Goal: Check status: Check status

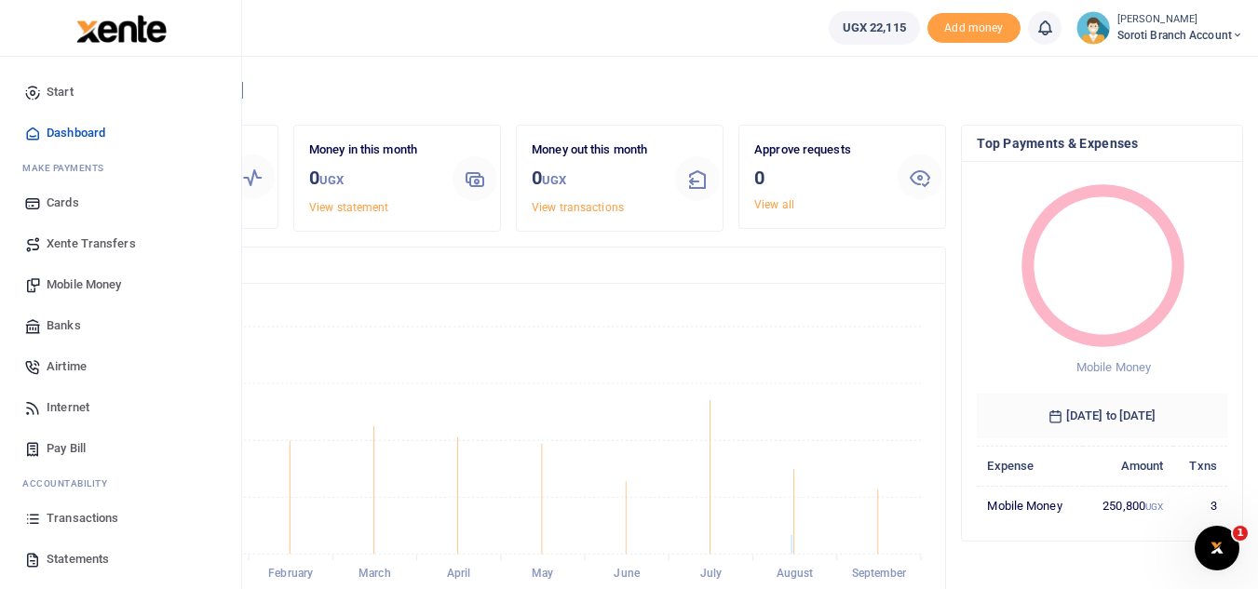
click at [86, 514] on span "Transactions" at bounding box center [83, 518] width 72 height 19
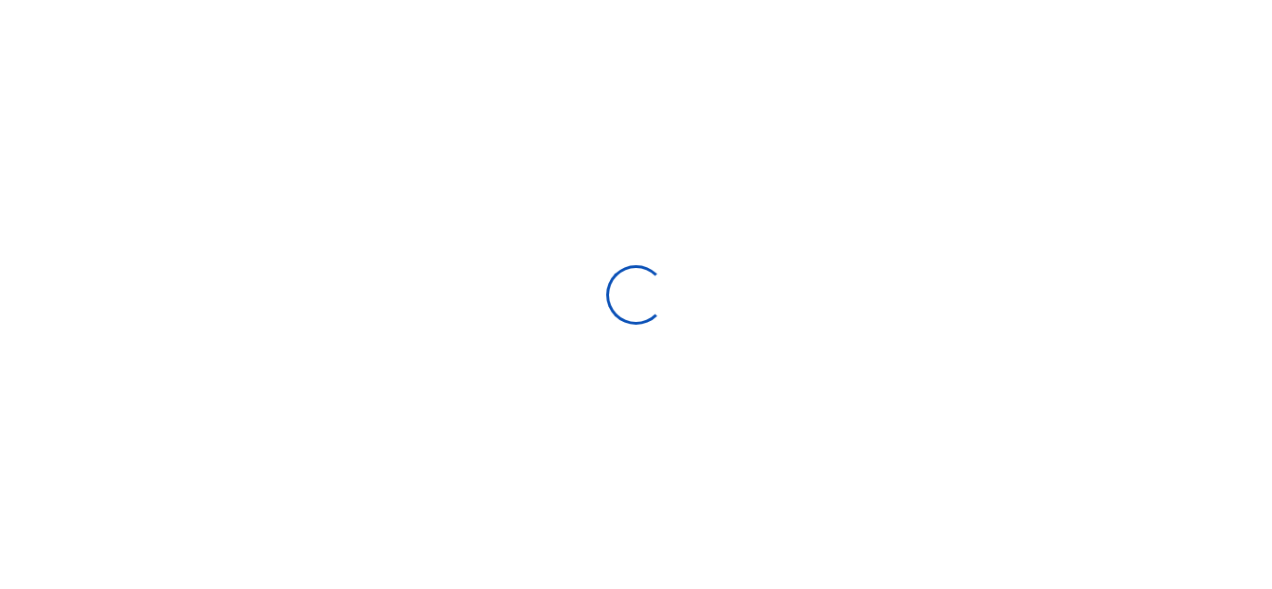
select select
type input "[DATE] - [DATE]"
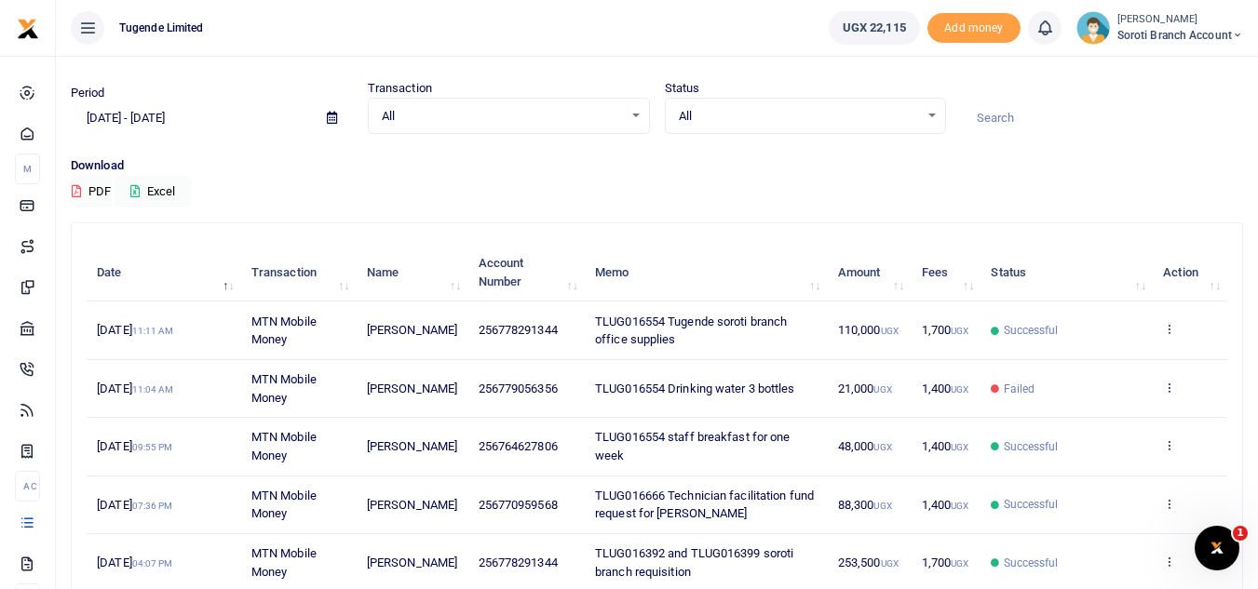
scroll to position [47, 0]
click at [1163, 500] on icon at bounding box center [1169, 501] width 12 height 13
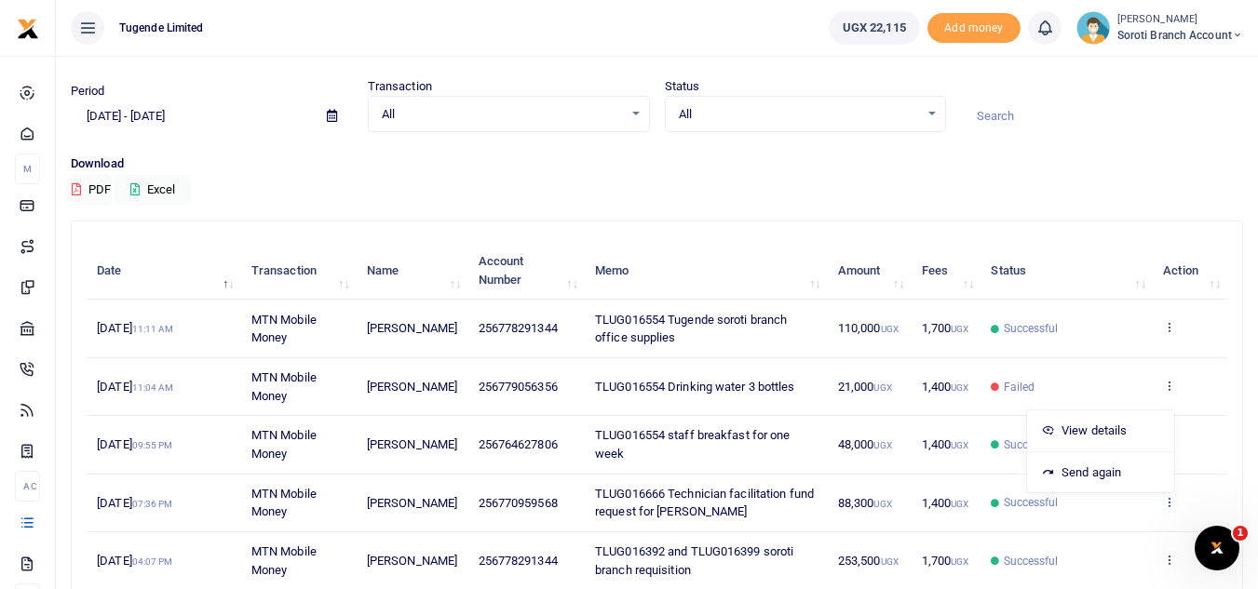
click at [1166, 500] on icon at bounding box center [1169, 501] width 12 height 13
click at [1167, 500] on icon at bounding box center [1169, 501] width 12 height 13
click at [1166, 500] on icon at bounding box center [1169, 501] width 12 height 13
click at [1113, 434] on link "View details" at bounding box center [1100, 431] width 147 height 26
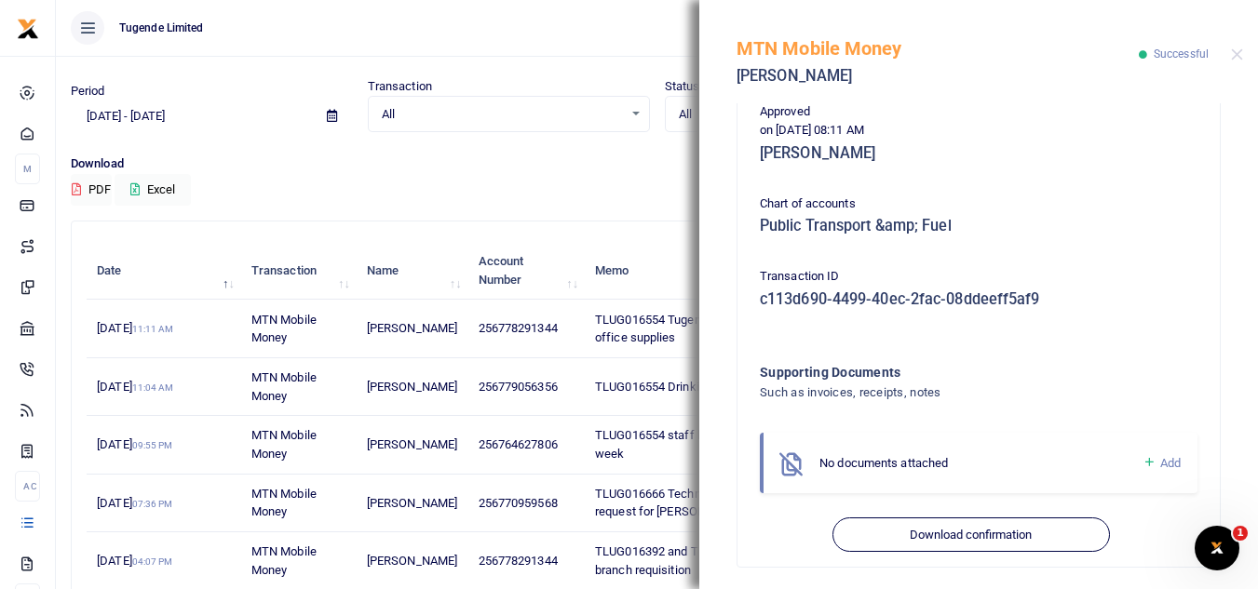
scroll to position [492, 0]
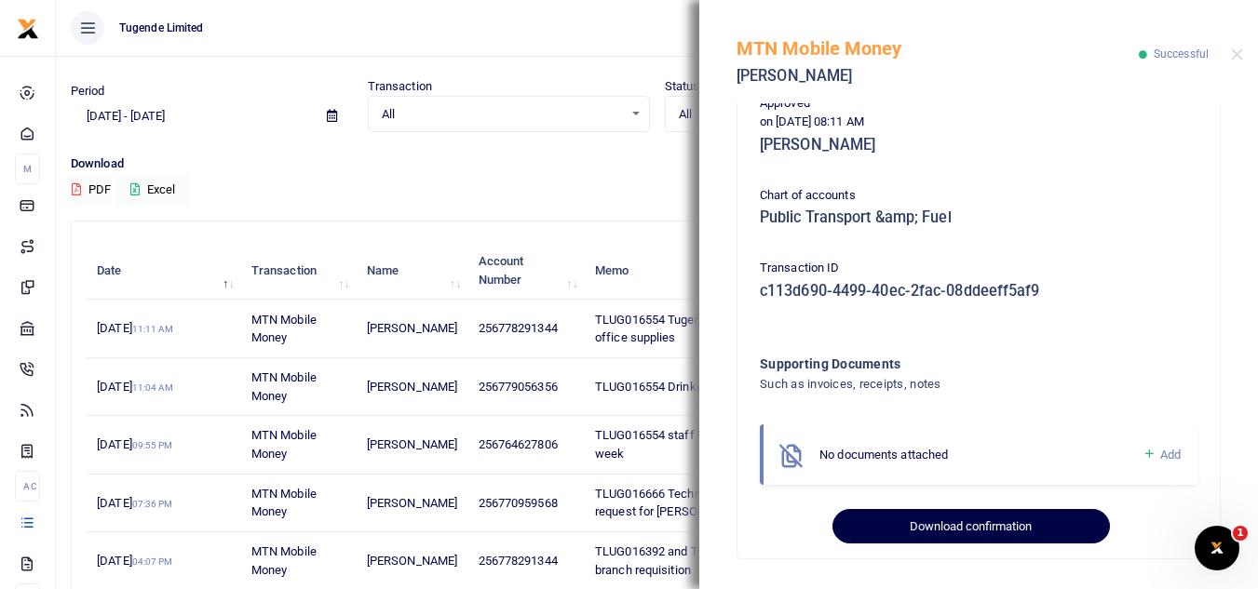
click at [1022, 527] on button "Download confirmation" at bounding box center [970, 526] width 276 height 35
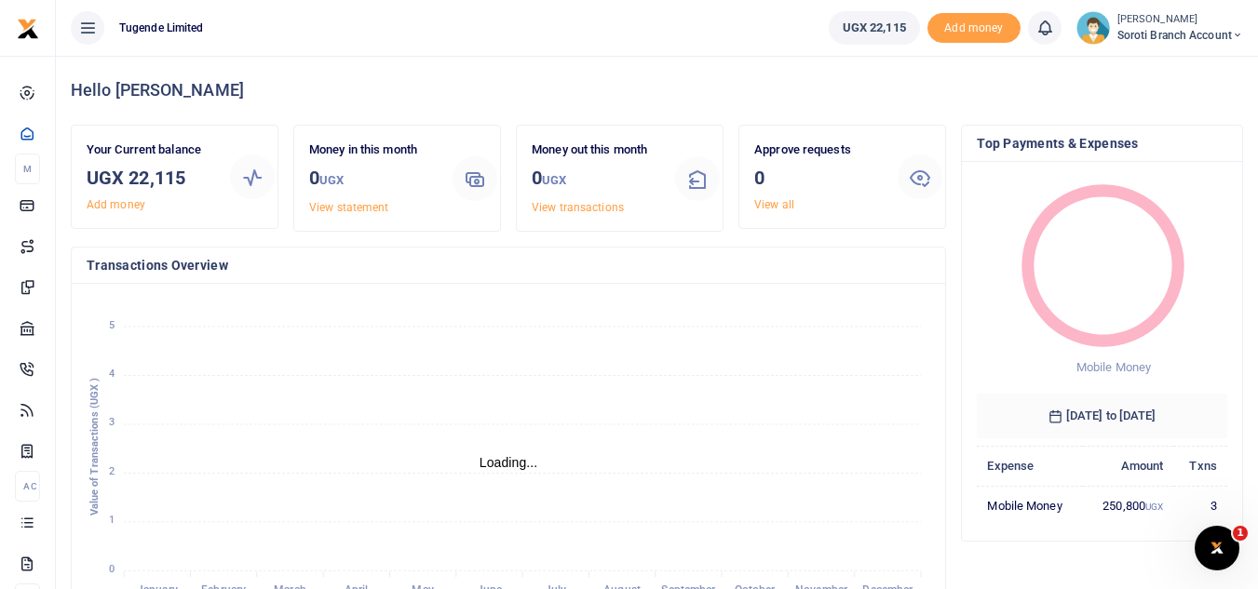
scroll to position [15, 15]
